Goal: Task Accomplishment & Management: Complete application form

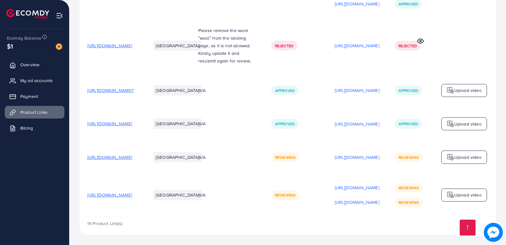
scroll to position [1121, 0]
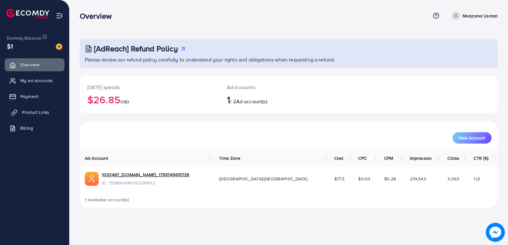
click at [49, 110] on link "Product Links" at bounding box center [35, 112] width 60 height 13
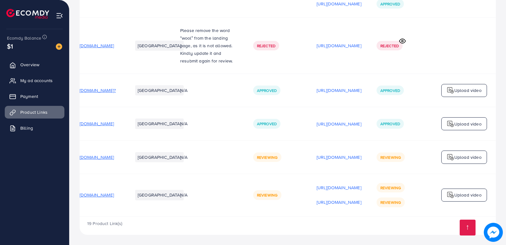
scroll to position [0, 86]
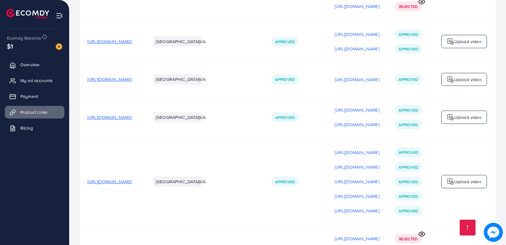
scroll to position [106, 0]
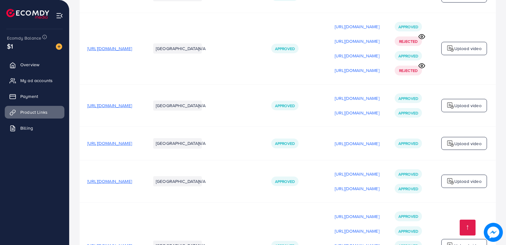
click at [143, 215] on td "[URL][DOMAIN_NAME]" at bounding box center [111, 246] width 63 height 86
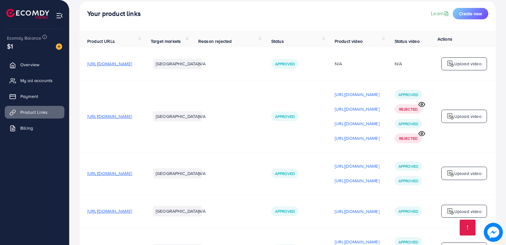
scroll to position [0, 0]
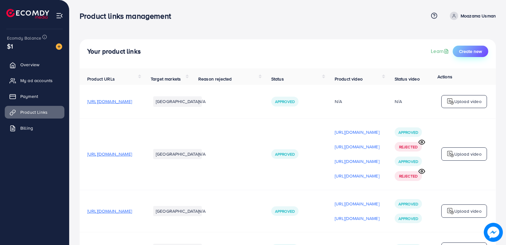
click at [472, 53] on span "Create new" at bounding box center [470, 51] width 23 height 6
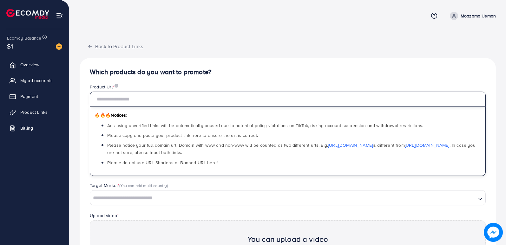
paste input "**********"
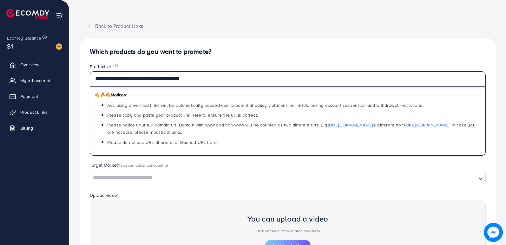
scroll to position [32, 0]
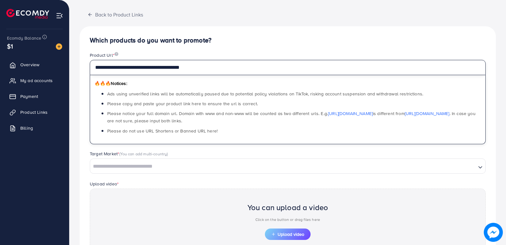
type input "**********"
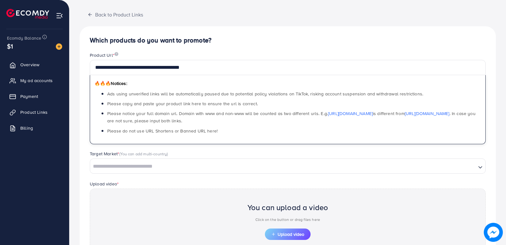
click at [134, 167] on input "Search for option" at bounding box center [283, 167] width 385 height 10
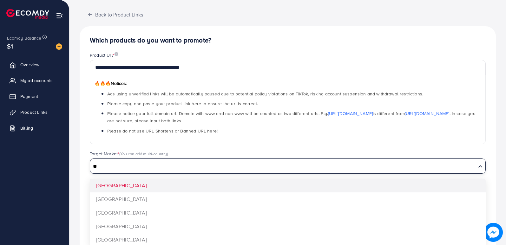
type input "**"
click at [114, 191] on div "**********" at bounding box center [288, 166] width 416 height 281
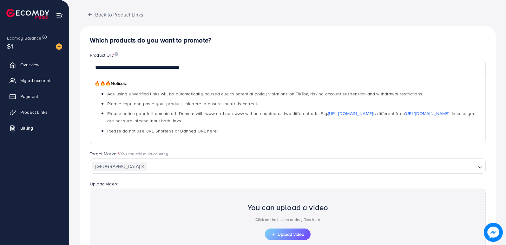
click at [141, 166] on button "Deselect Japan" at bounding box center [142, 166] width 3 height 3
click at [129, 166] on input "Search for option" at bounding box center [283, 167] width 385 height 10
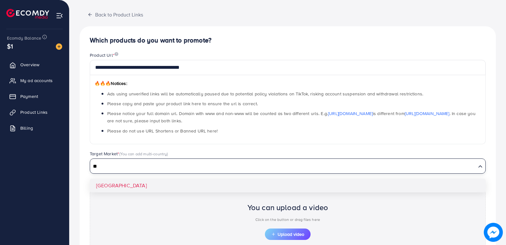
type input "*"
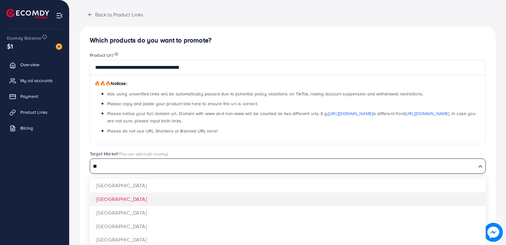
type input "**"
click at [114, 196] on div "**********" at bounding box center [288, 166] width 416 height 281
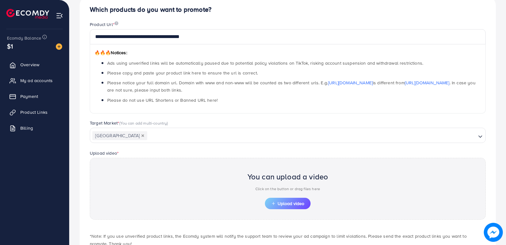
scroll to position [104, 0]
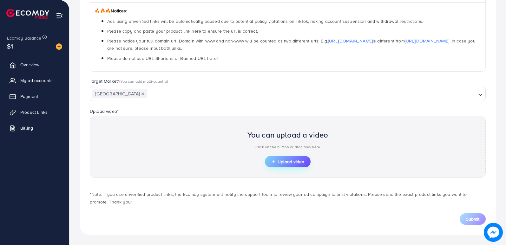
click at [280, 160] on span "Upload video" at bounding box center [287, 162] width 33 height 4
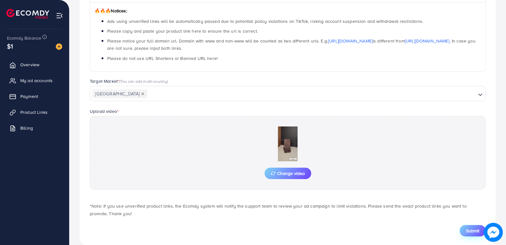
click at [465, 231] on button "Submit" at bounding box center [473, 230] width 26 height 11
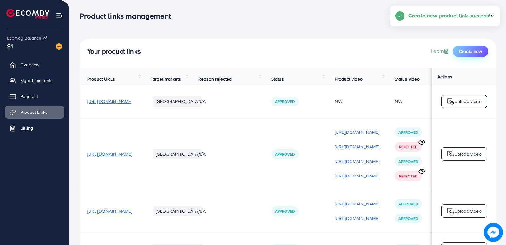
click at [469, 52] on span "Create new" at bounding box center [470, 51] width 23 height 6
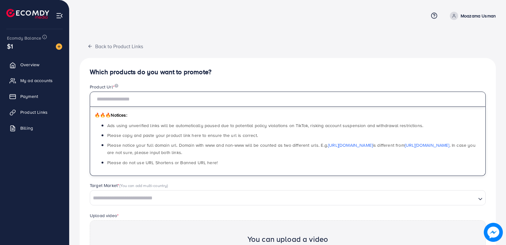
click at [129, 96] on input "text" at bounding box center [288, 99] width 396 height 15
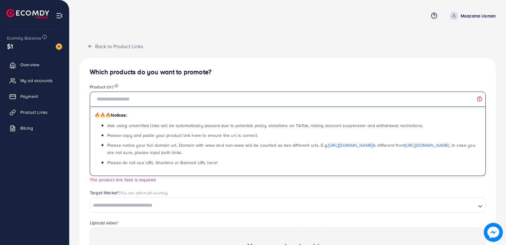
paste input "**********"
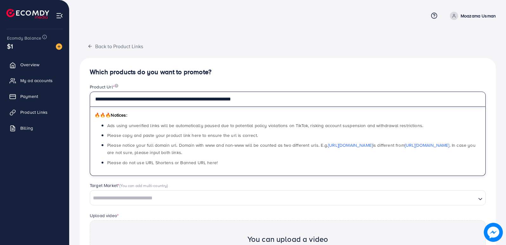
type input "**********"
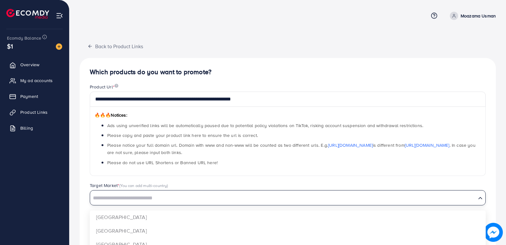
click at [155, 196] on input "Search for option" at bounding box center [283, 199] width 385 height 10
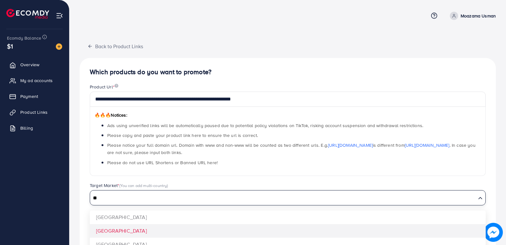
type input "**"
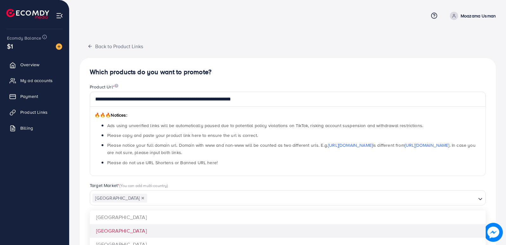
click at [151, 226] on div "**********" at bounding box center [288, 198] width 416 height 281
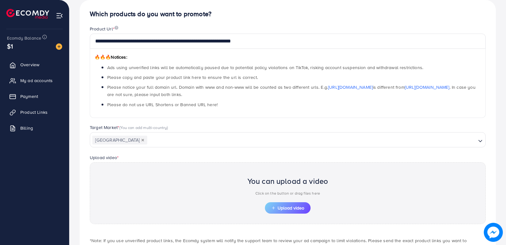
scroll to position [104, 0]
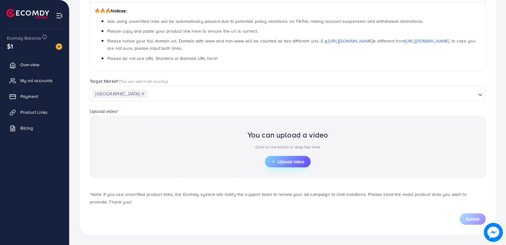
click at [278, 164] on span "Upload video" at bounding box center [287, 162] width 33 height 4
click at [284, 162] on span "Upload video" at bounding box center [287, 162] width 33 height 4
click at [286, 163] on span "Upload video" at bounding box center [287, 162] width 33 height 4
click at [303, 164] on span "Upload video" at bounding box center [287, 162] width 33 height 4
click at [285, 161] on span "Upload video" at bounding box center [287, 162] width 33 height 4
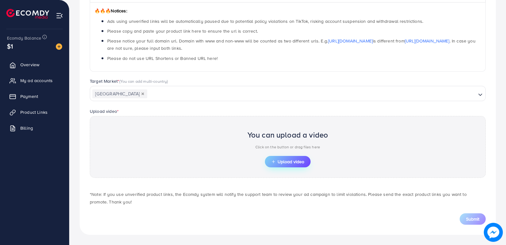
click at [285, 161] on span "Upload video" at bounding box center [287, 162] width 33 height 4
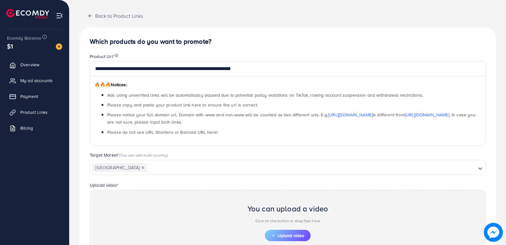
scroll to position [0, 0]
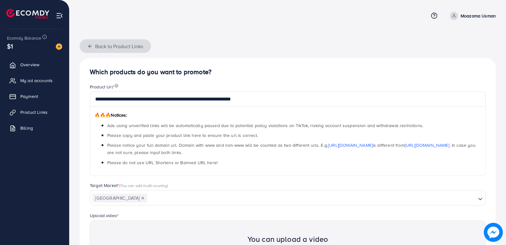
click at [88, 49] on button "Back to Product Links" at bounding box center [115, 46] width 71 height 14
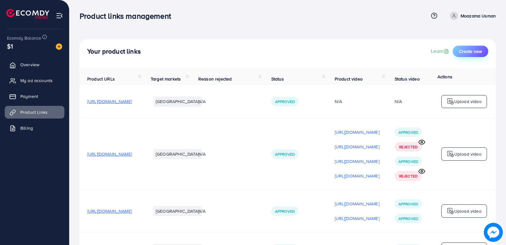
click at [475, 53] on span "Create new" at bounding box center [470, 51] width 23 height 6
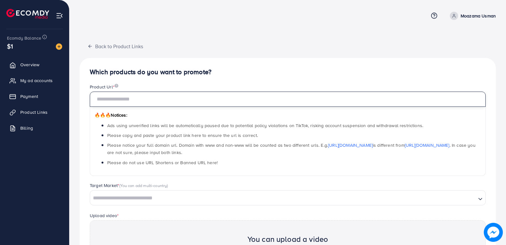
click at [149, 98] on input "text" at bounding box center [288, 99] width 396 height 15
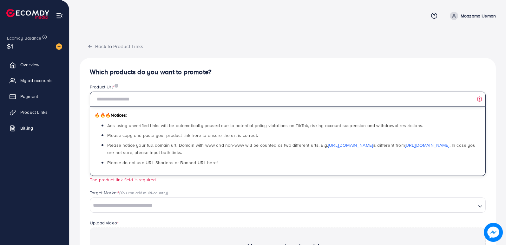
paste input "**********"
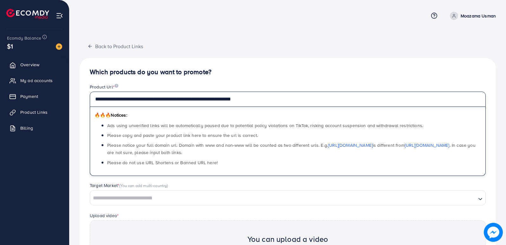
type input "**********"
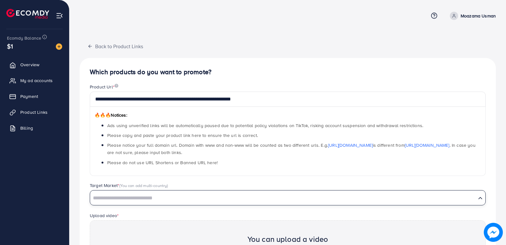
click at [119, 199] on input "Search for option" at bounding box center [283, 199] width 385 height 10
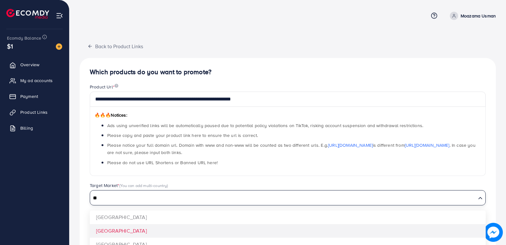
type input "**"
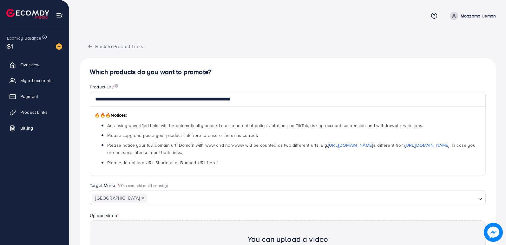
click at [113, 235] on div "**********" at bounding box center [288, 198] width 416 height 281
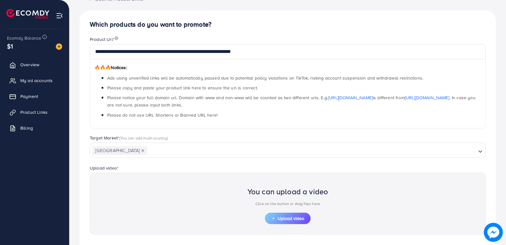
scroll to position [95, 0]
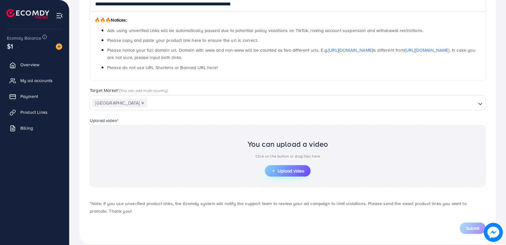
click at [285, 172] on span "Upload video" at bounding box center [287, 171] width 33 height 4
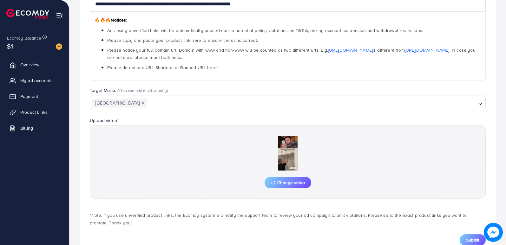
click at [472, 236] on button "Submit" at bounding box center [473, 239] width 26 height 11
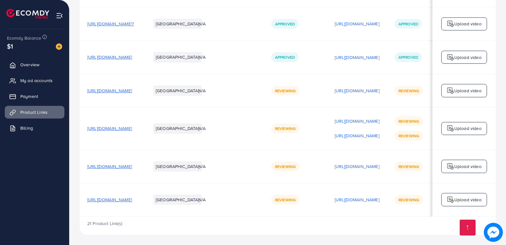
scroll to position [0, 86]
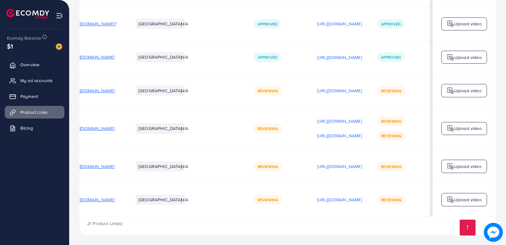
scroll to position [0, 86]
click at [325, 198] on p "[URL][DOMAIN_NAME]" at bounding box center [339, 200] width 45 height 8
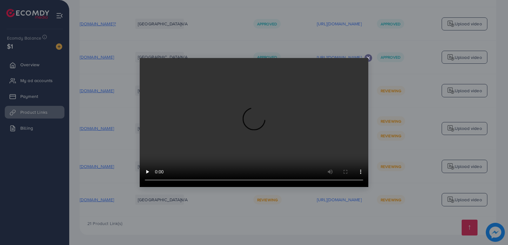
click at [182, 144] on video at bounding box center [254, 122] width 228 height 129
click at [289, 140] on video at bounding box center [254, 122] width 228 height 129
click at [367, 55] on div at bounding box center [368, 58] width 8 height 8
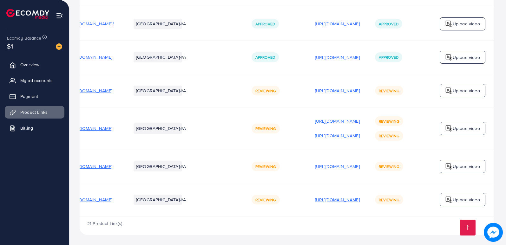
scroll to position [0, 85]
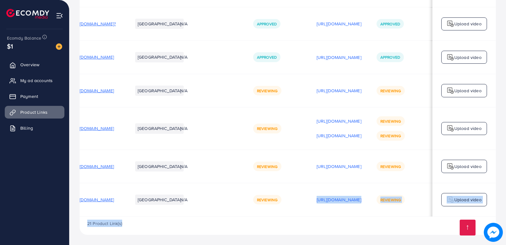
drag, startPoint x: 246, startPoint y: 214, endPoint x: 271, endPoint y: 217, distance: 25.3
click at [250, 210] on td "Reviewing" at bounding box center [277, 199] width 63 height 33
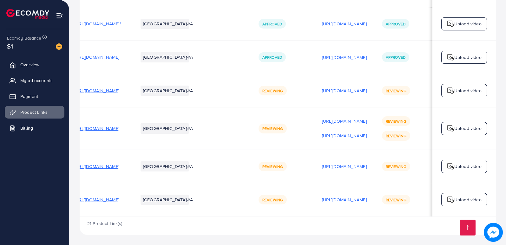
scroll to position [0, 0]
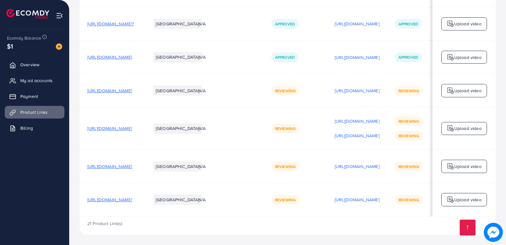
click at [143, 196] on td "[URL][DOMAIN_NAME]" at bounding box center [111, 199] width 63 height 33
click at [143, 210] on td "[URL][DOMAIN_NAME]" at bounding box center [111, 199] width 63 height 33
click at [466, 198] on p "Upload video" at bounding box center [467, 200] width 27 height 8
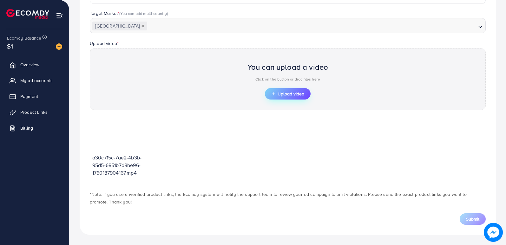
click at [285, 90] on button "Upload video" at bounding box center [288, 93] width 46 height 11
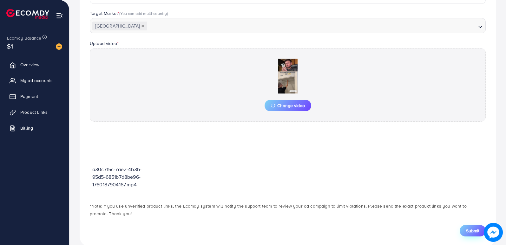
click at [472, 229] on span "Submit" at bounding box center [472, 231] width 13 height 6
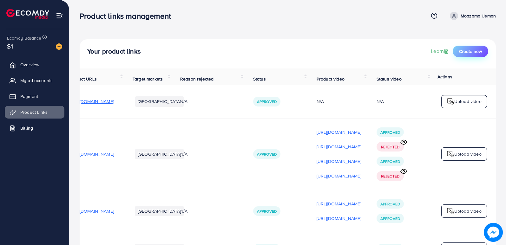
click at [476, 49] on span "Create new" at bounding box center [470, 51] width 23 height 6
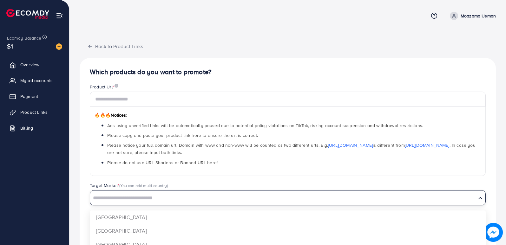
click at [164, 199] on input "Search for option" at bounding box center [283, 199] width 385 height 10
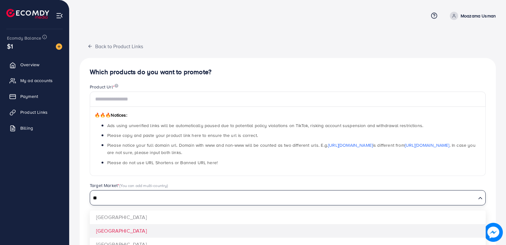
type input "**"
click at [161, 235] on div "Which products do you want to promote? Product Url * 🔥🔥🔥 Notices: Ads using unv…" at bounding box center [288, 198] width 416 height 281
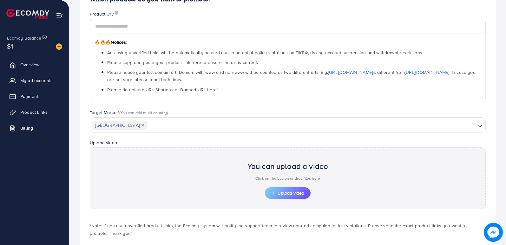
scroll to position [104, 0]
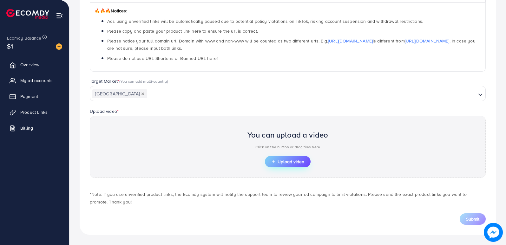
click at [281, 163] on span "Upload video" at bounding box center [287, 162] width 33 height 4
click at [287, 160] on span "Upload video" at bounding box center [287, 162] width 33 height 4
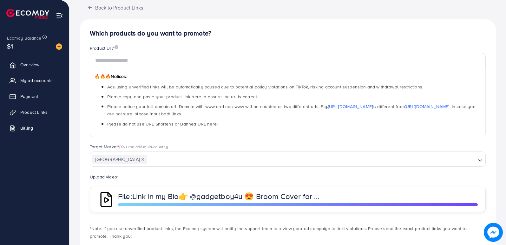
scroll to position [0, 0]
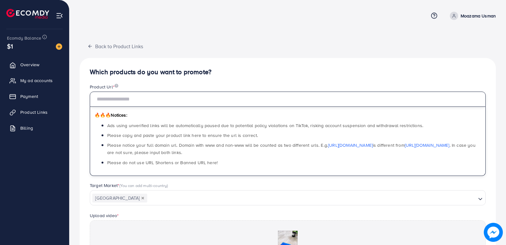
paste input "**********"
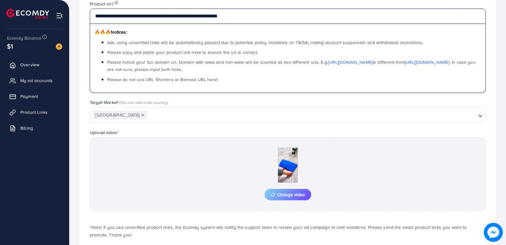
scroll to position [116, 0]
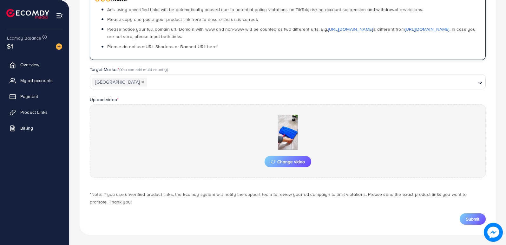
type input "**********"
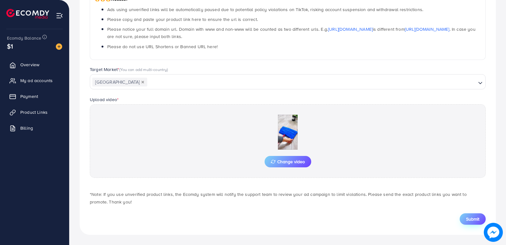
click at [471, 216] on span "Submit" at bounding box center [472, 219] width 13 height 6
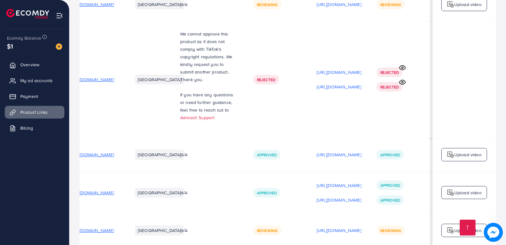
scroll to position [1217, 0]
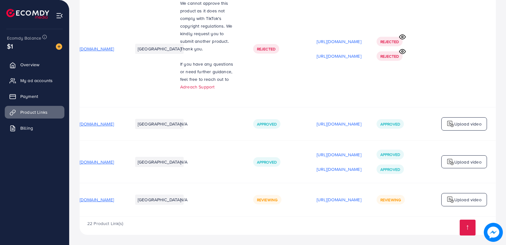
scroll to position [1313, 0]
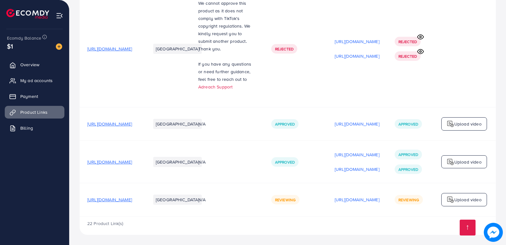
scroll to position [1313, 0]
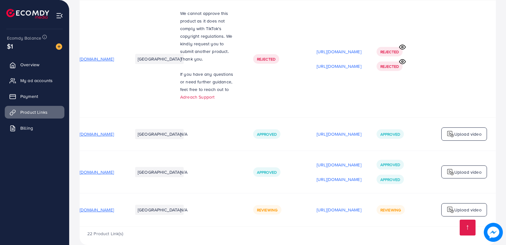
scroll to position [1249, 0]
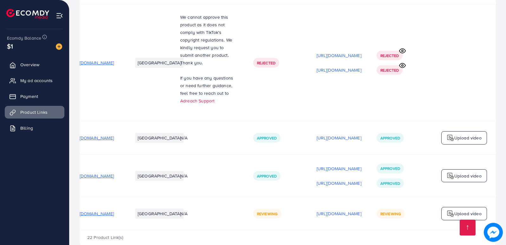
click at [402, 54] on icon at bounding box center [402, 51] width 7 height 7
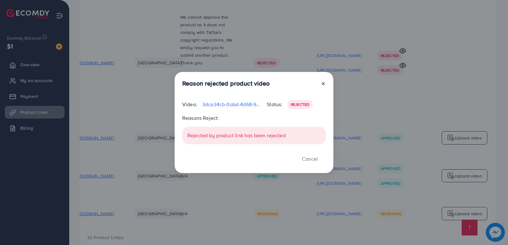
click at [322, 80] on div at bounding box center [320, 85] width 10 height 10
click at [322, 82] on icon at bounding box center [322, 83] width 5 height 5
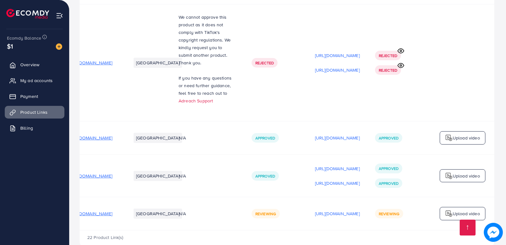
scroll to position [0, 85]
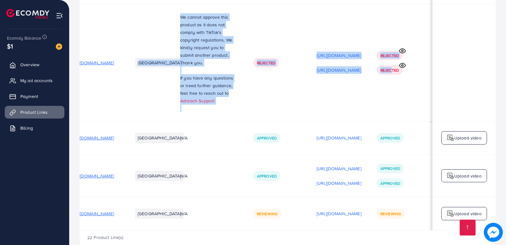
drag, startPoint x: 281, startPoint y: 105, endPoint x: 119, endPoint y: 107, distance: 162.1
click at [119, 107] on tr "https://mous.pk/products/bioaqua-moisturising-face-mask Pakistan We cannot appr…" at bounding box center [279, 62] width 434 height 117
drag, startPoint x: 119, startPoint y: 107, endPoint x: 297, endPoint y: 131, distance: 179.4
click at [309, 122] on td "https://files.ecomdy.com/videos/3dca34cb-0abd-4d68-923d-fb1710da58f1-1760174217…" at bounding box center [339, 62] width 60 height 117
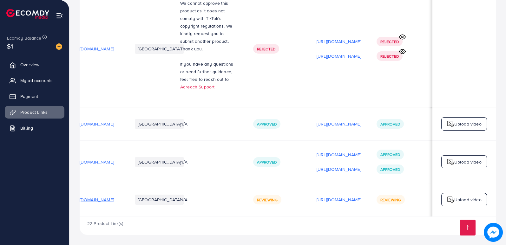
scroll to position [1313, 0]
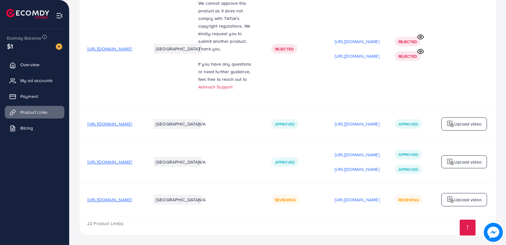
scroll to position [1313, 0]
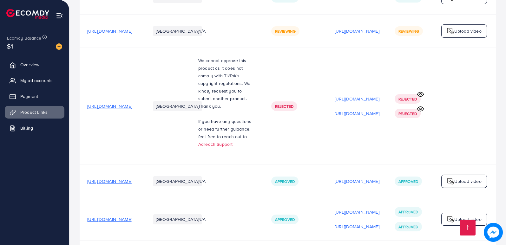
scroll to position [1313, 0]
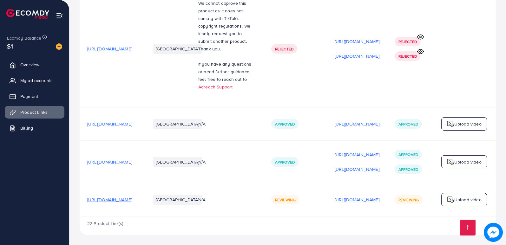
scroll to position [1313, 0]
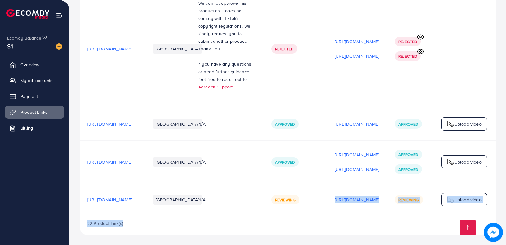
drag, startPoint x: 278, startPoint y: 217, endPoint x: 341, endPoint y: 205, distance: 63.7
click at [322, 232] on div "22 Product Link(s)" at bounding box center [288, 226] width 416 height 18
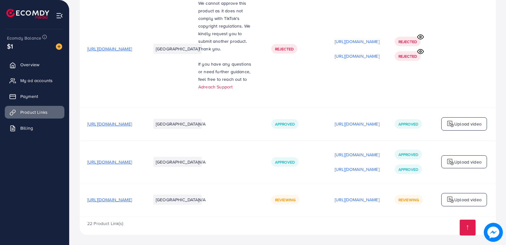
scroll to position [1313, 0]
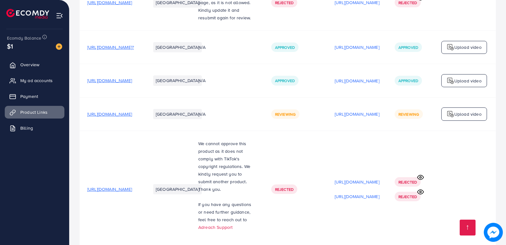
scroll to position [1313, 0]
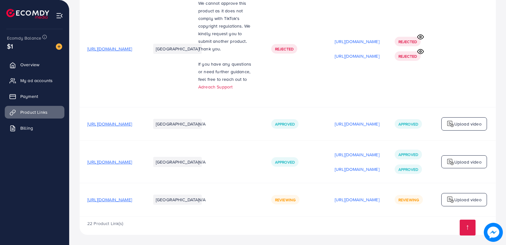
scroll to position [1313, 0]
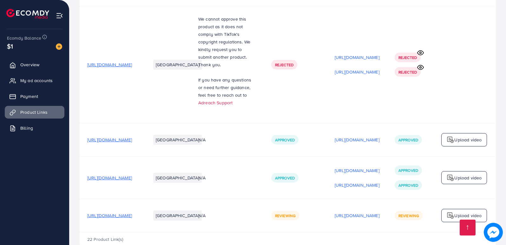
scroll to position [1313, 0]
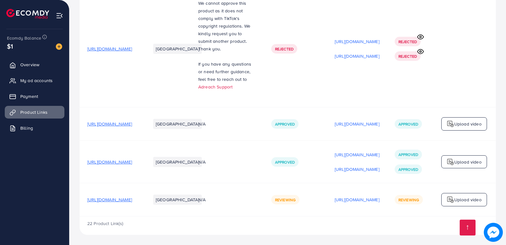
click at [132, 197] on span "[URL][DOMAIN_NAME]" at bounding box center [109, 200] width 45 height 6
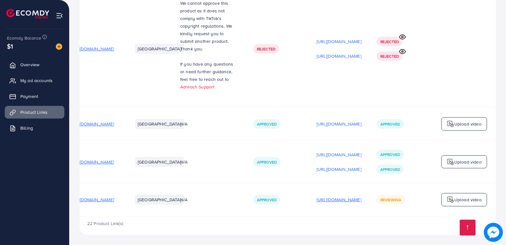
click at [317, 198] on p "[URL][DOMAIN_NAME]" at bounding box center [339, 200] width 45 height 8
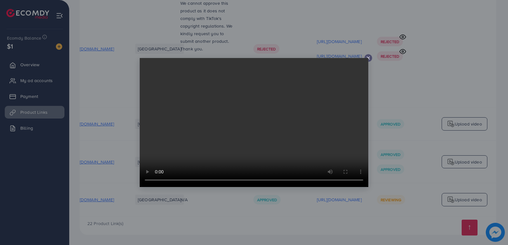
click at [368, 56] on icon at bounding box center [368, 58] width 5 height 5
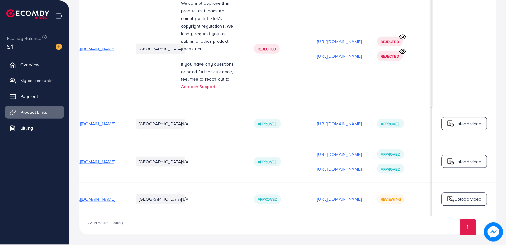
scroll to position [0, 85]
click at [333, 152] on p "[URL][DOMAIN_NAME]" at bounding box center [339, 155] width 45 height 8
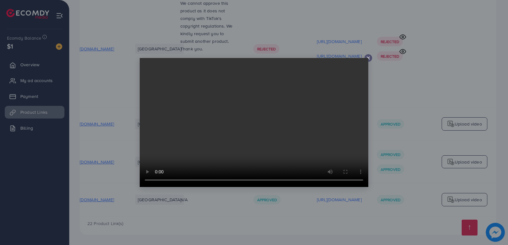
click at [370, 56] on icon at bounding box center [368, 58] width 5 height 5
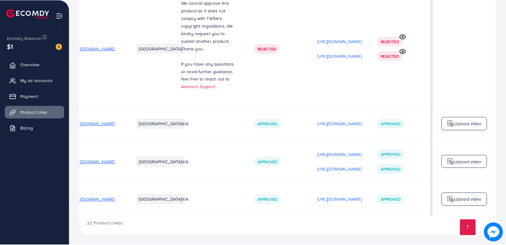
scroll to position [0, 85]
click at [317, 168] on p "[URL][DOMAIN_NAME]" at bounding box center [339, 170] width 45 height 8
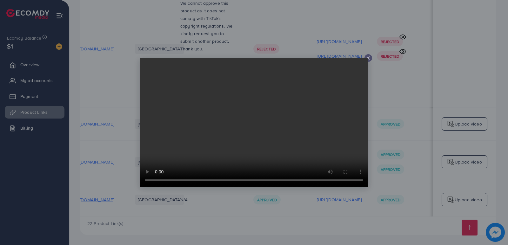
click at [339, 105] on video at bounding box center [254, 122] width 228 height 129
click at [368, 57] on icon at bounding box center [368, 58] width 5 height 5
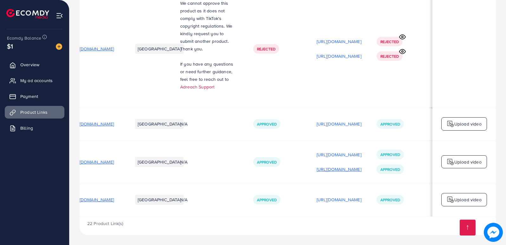
click at [346, 168] on p "[URL][DOMAIN_NAME]" at bounding box center [339, 170] width 45 height 8
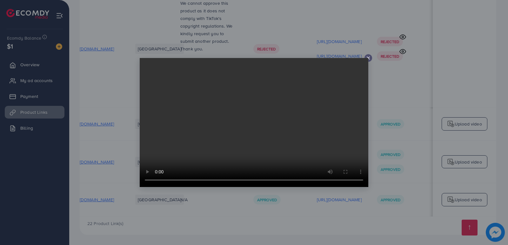
click at [368, 59] on icon at bounding box center [368, 58] width 5 height 5
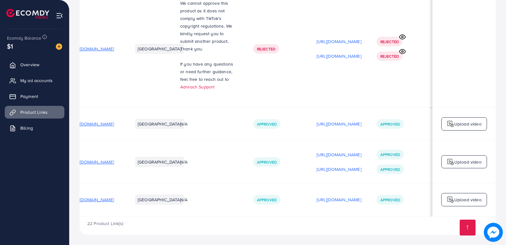
scroll to position [1313, 0]
click at [32, 63] on span "Overview" at bounding box center [31, 65] width 19 height 6
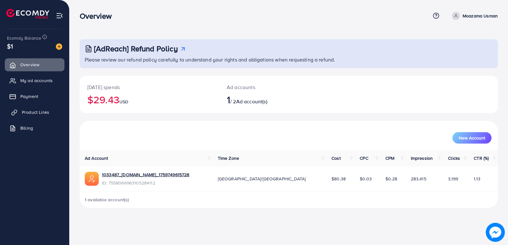
click at [45, 116] on link "Product Links" at bounding box center [35, 112] width 60 height 13
